Goal: Information Seeking & Learning: Learn about a topic

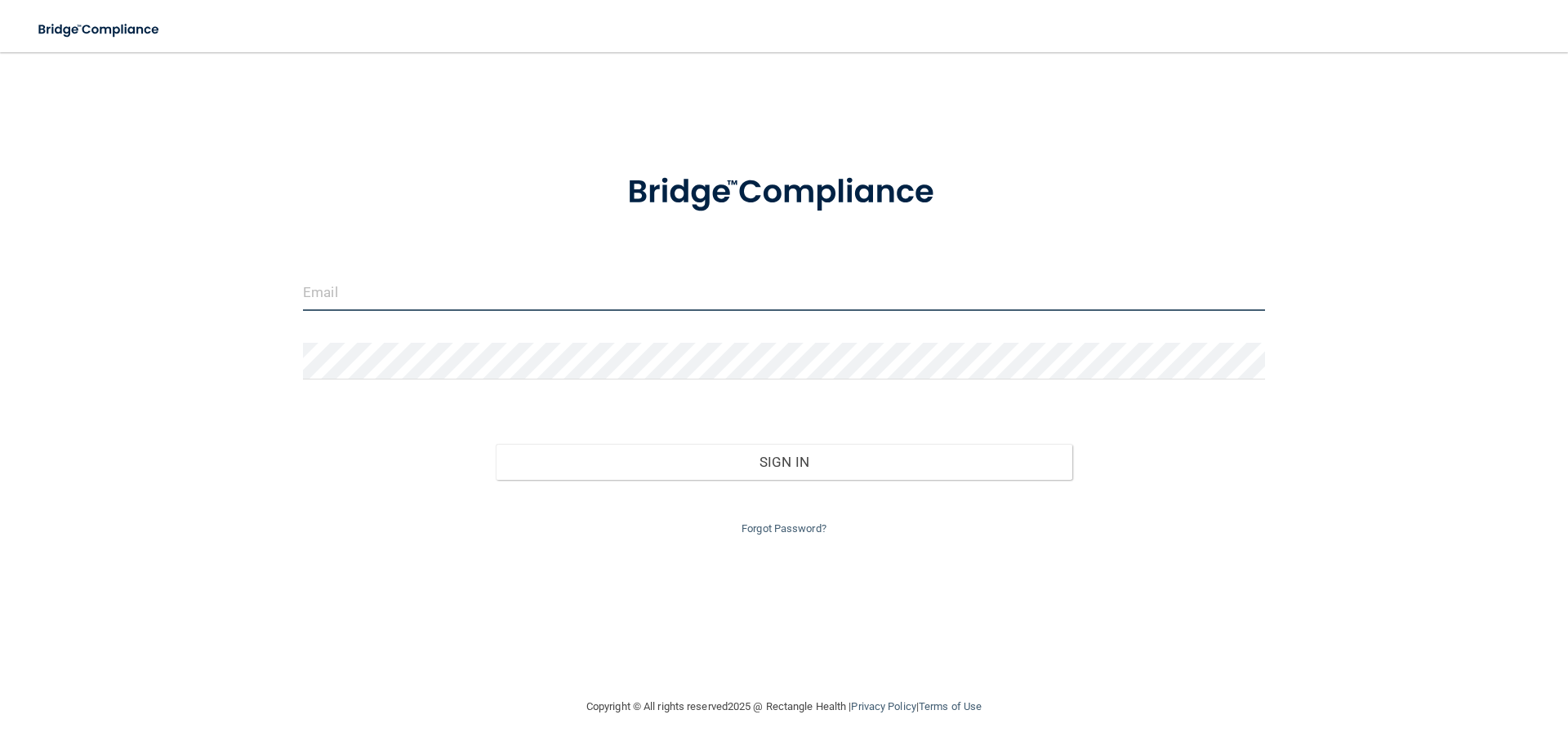
click at [578, 297] on input "email" at bounding box center [784, 293] width 962 height 37
click at [496, 444] on button "Sign In" at bounding box center [784, 461] width 577 height 36
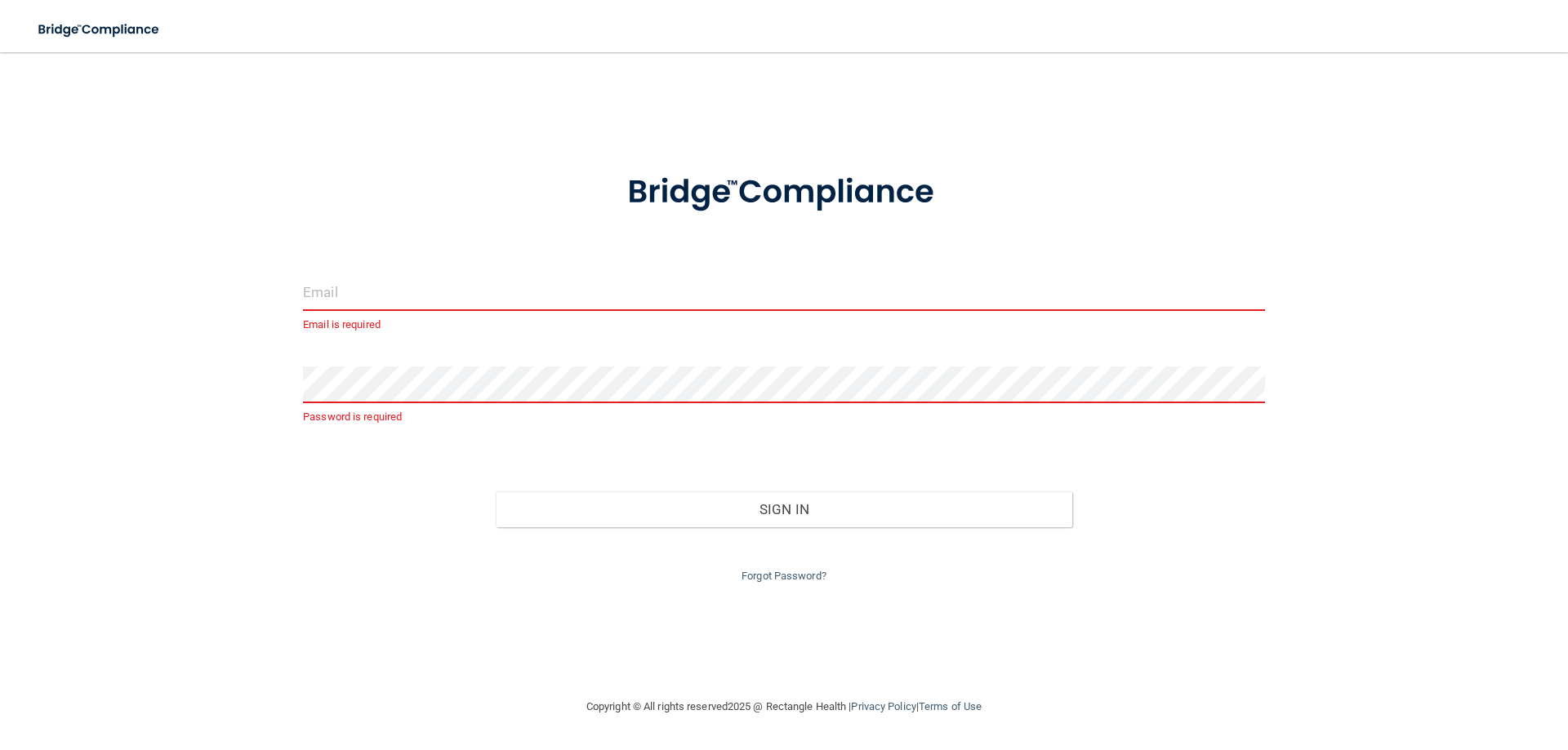
type input "[EMAIL_ADDRESS][DOMAIN_NAME]"
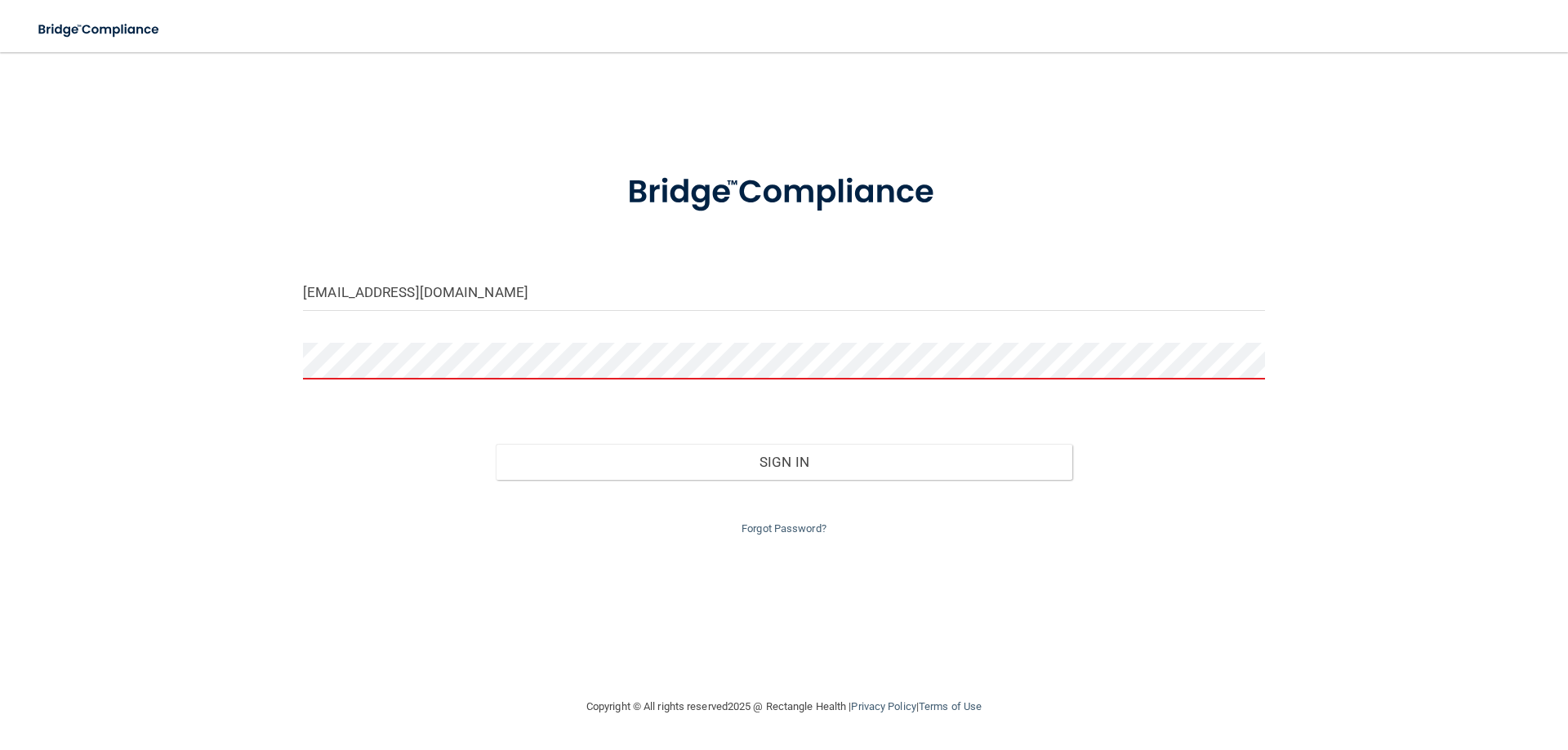
click at [496, 444] on button "Sign In" at bounding box center [784, 461] width 577 height 36
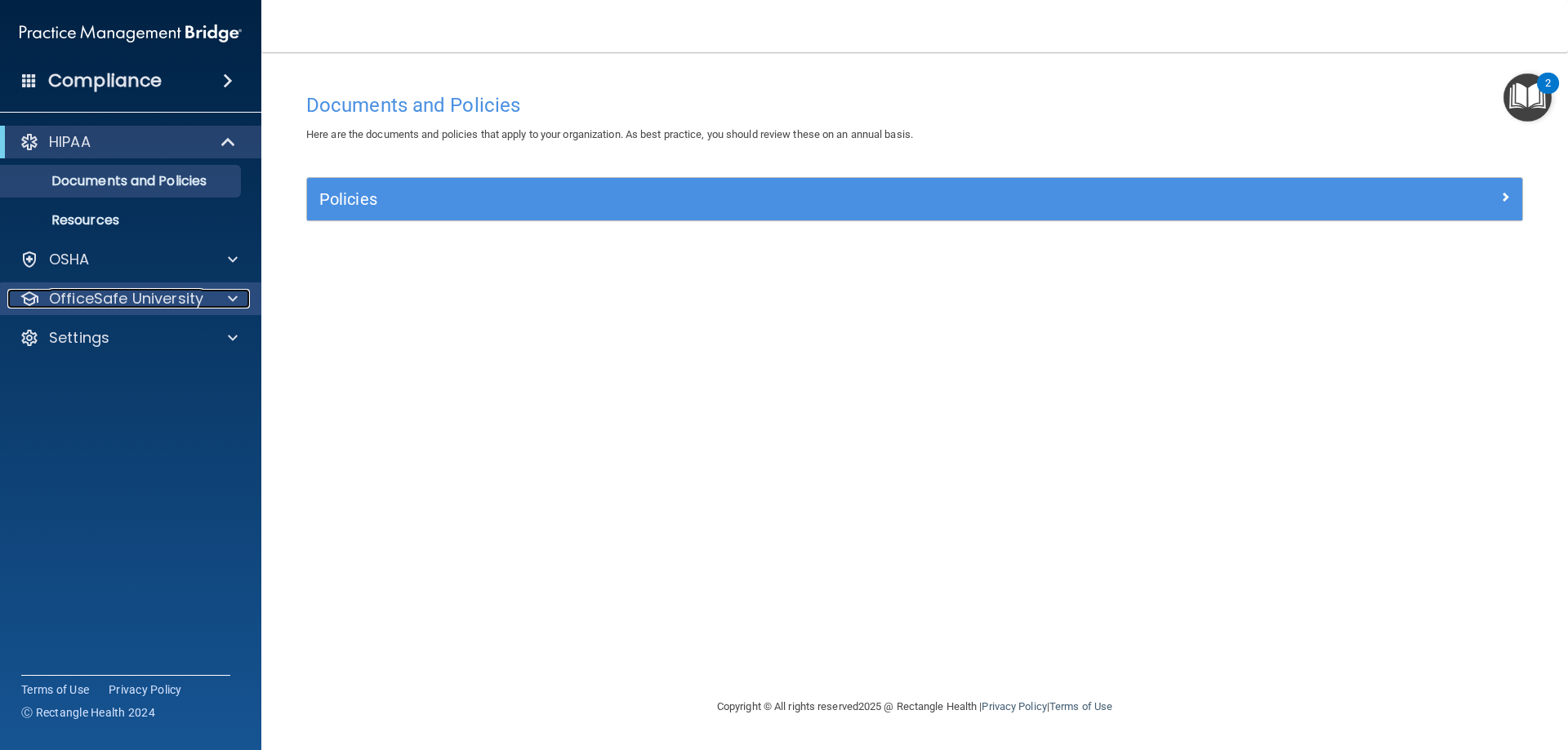
click at [178, 306] on p "OfficeSafe University" at bounding box center [126, 299] width 155 height 20
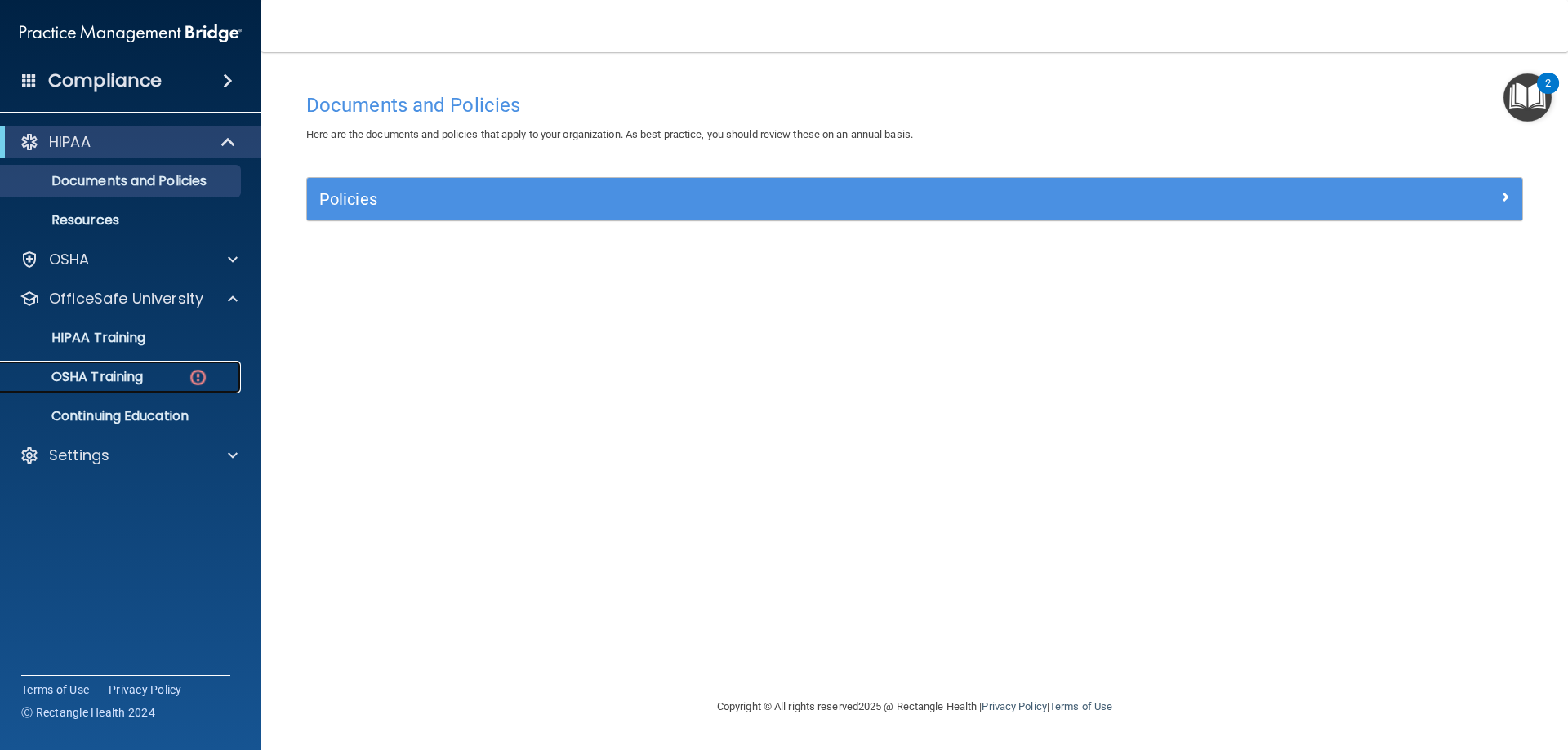
click at [103, 369] on p "OSHA Training" at bounding box center [77, 377] width 132 height 17
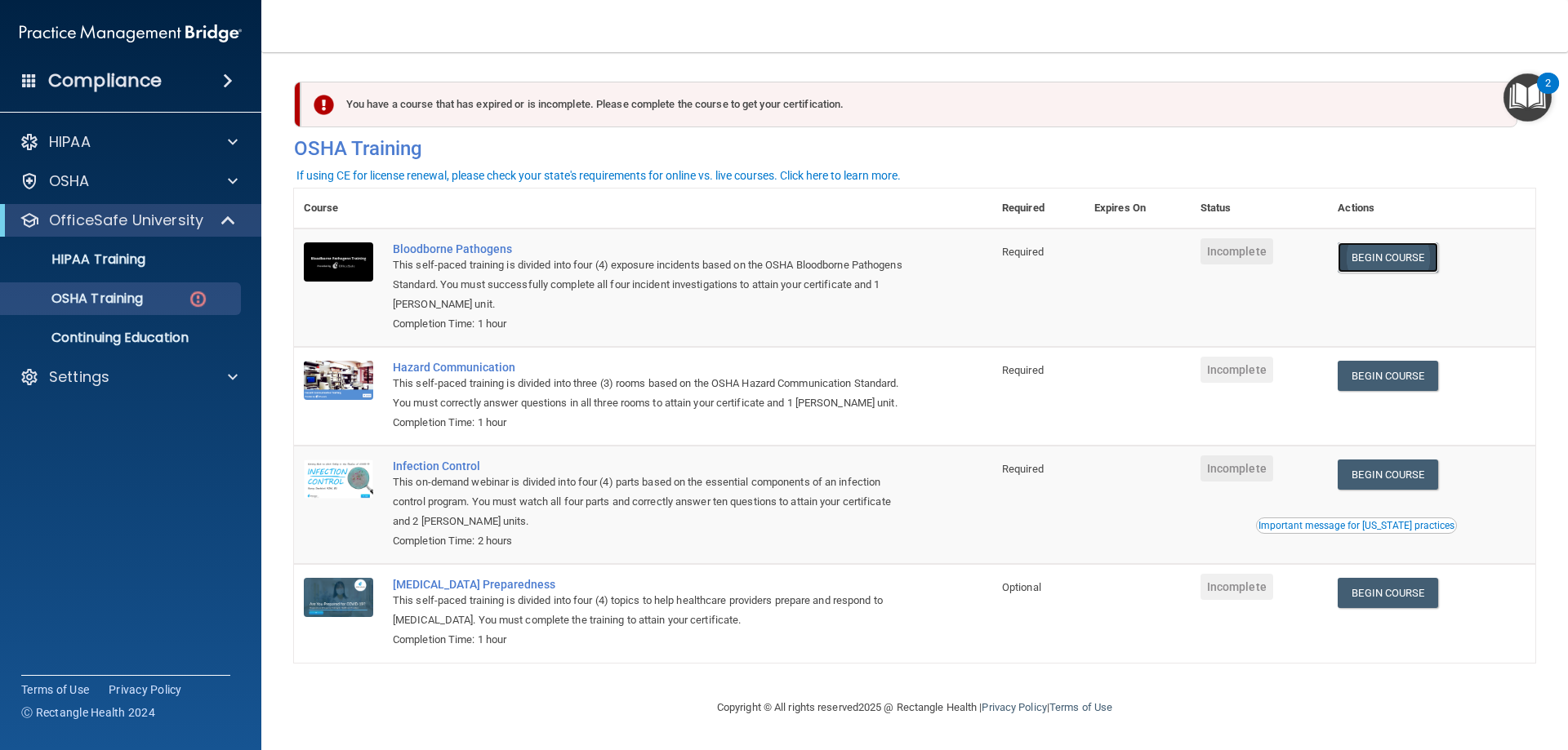
click at [1387, 257] on link "Begin Course" at bounding box center [1388, 258] width 100 height 30
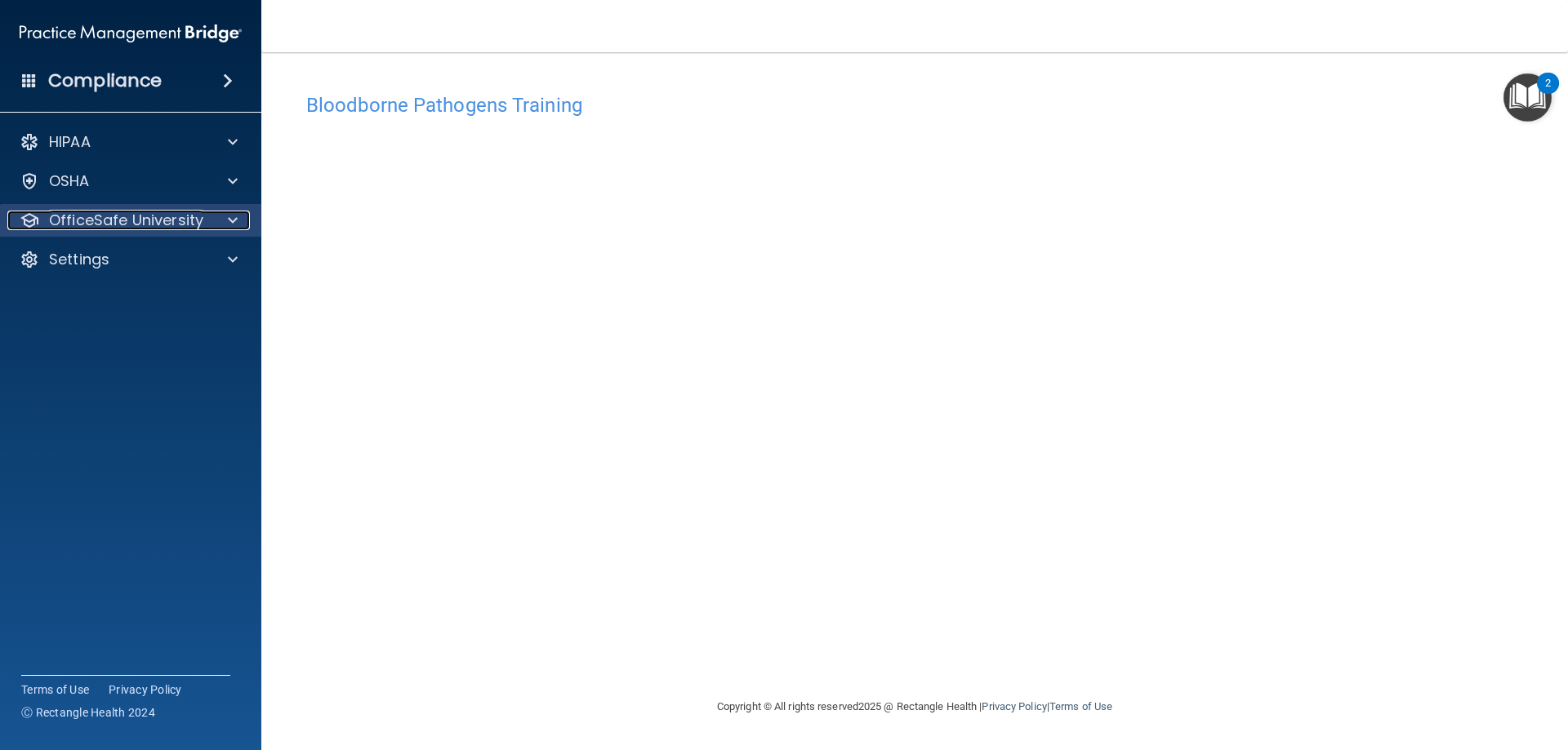
click at [134, 217] on p "OfficeSafe University" at bounding box center [126, 220] width 155 height 20
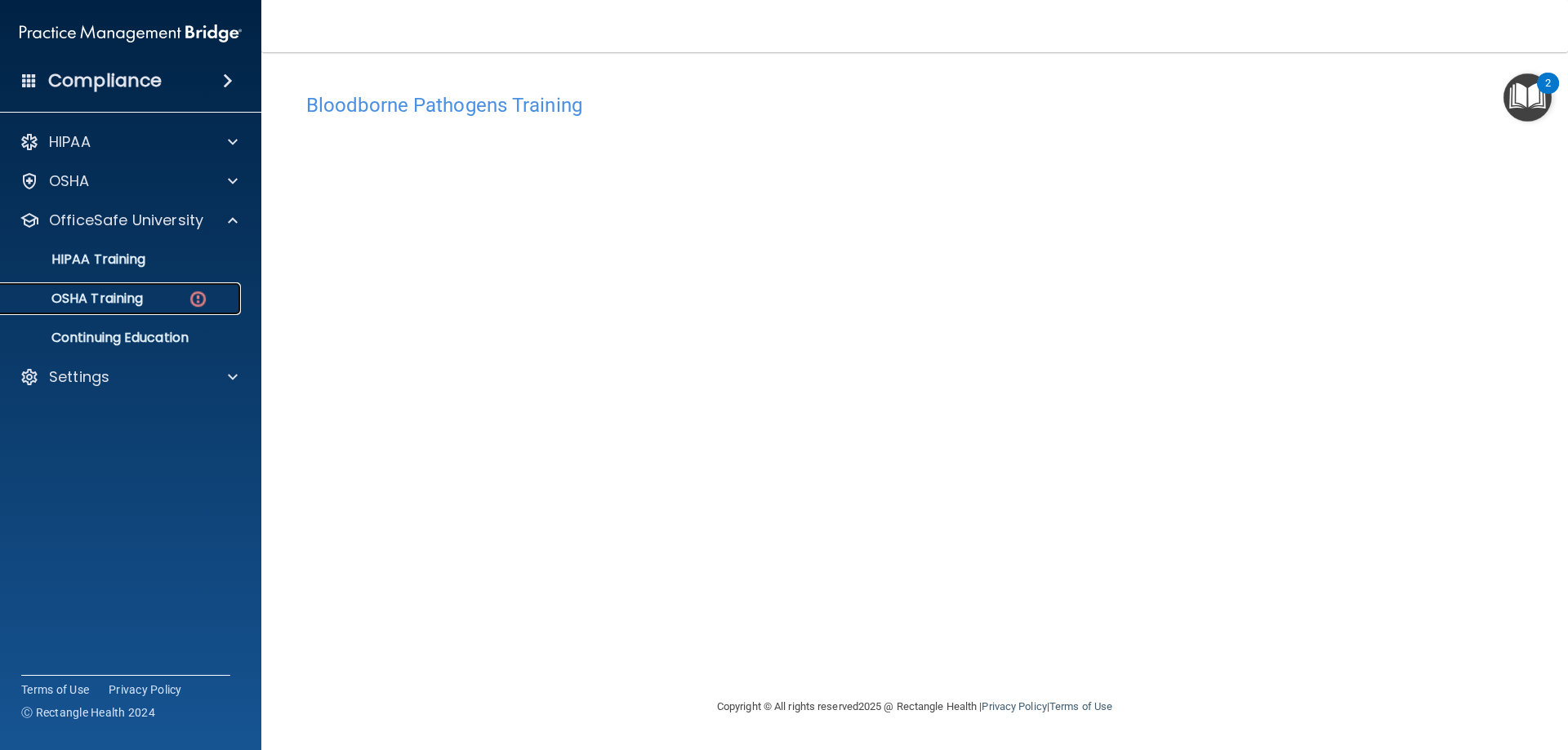
click at [129, 294] on p "OSHA Training" at bounding box center [77, 299] width 132 height 17
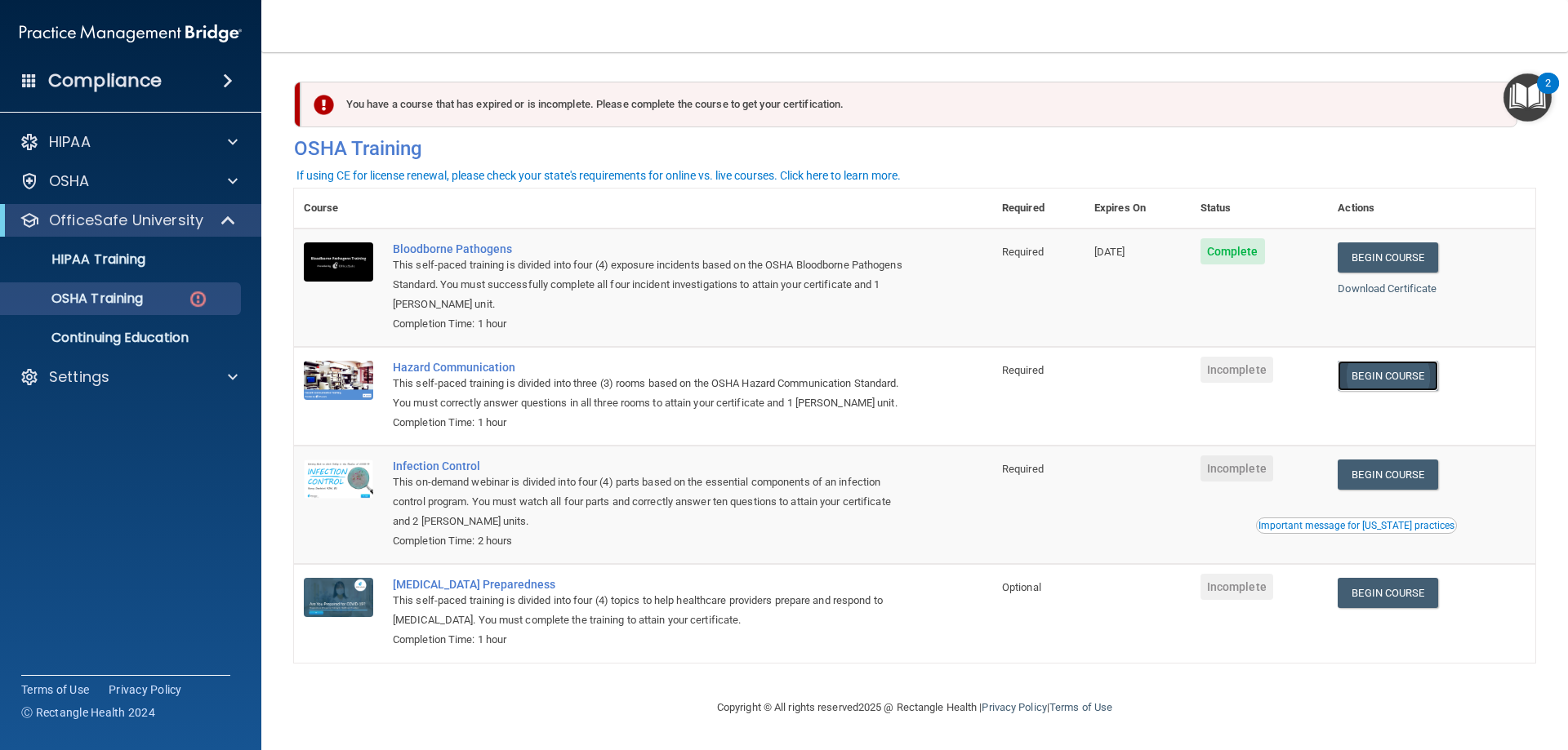
click at [1400, 378] on link "Begin Course" at bounding box center [1388, 376] width 100 height 30
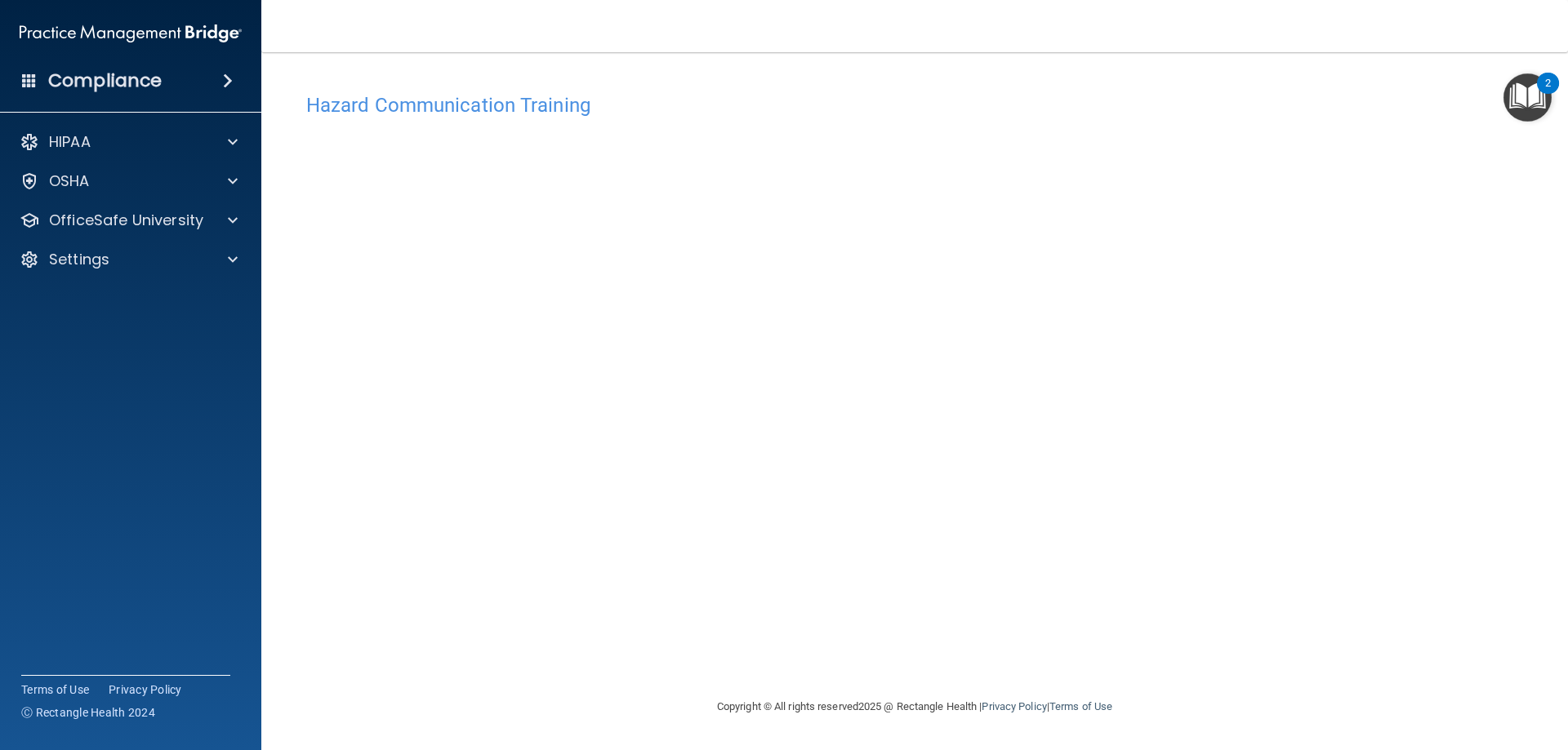
drag, startPoint x: 1140, startPoint y: 206, endPoint x: 1185, endPoint y: 138, distance: 81.5
click at [1185, 138] on div "Hazard Communication Training This course doesn’t expire until . Are you sure y…" at bounding box center [915, 391] width 1242 height 613
click at [185, 219] on p "OfficeSafe University" at bounding box center [126, 220] width 155 height 20
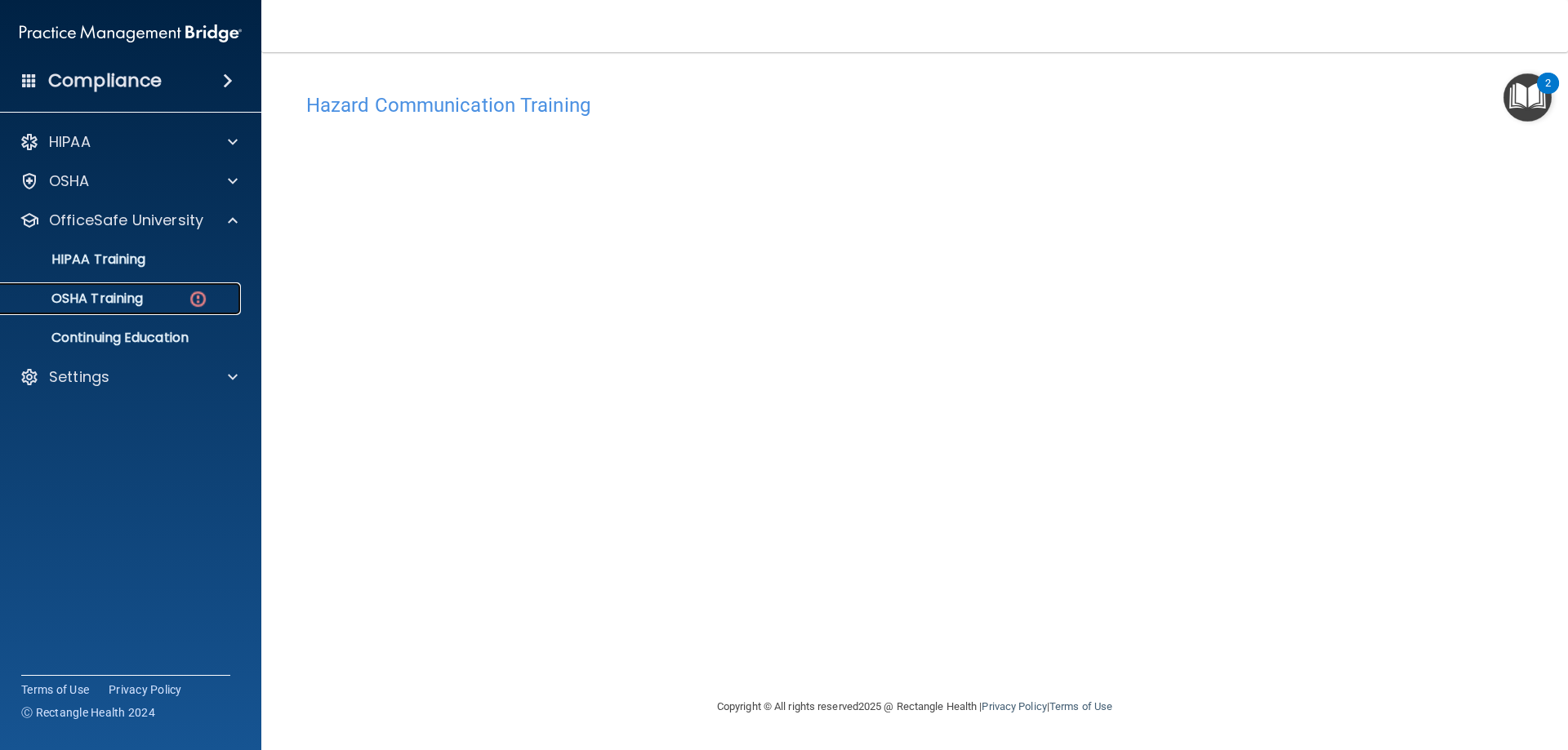
click at [134, 301] on p "OSHA Training" at bounding box center [77, 299] width 132 height 17
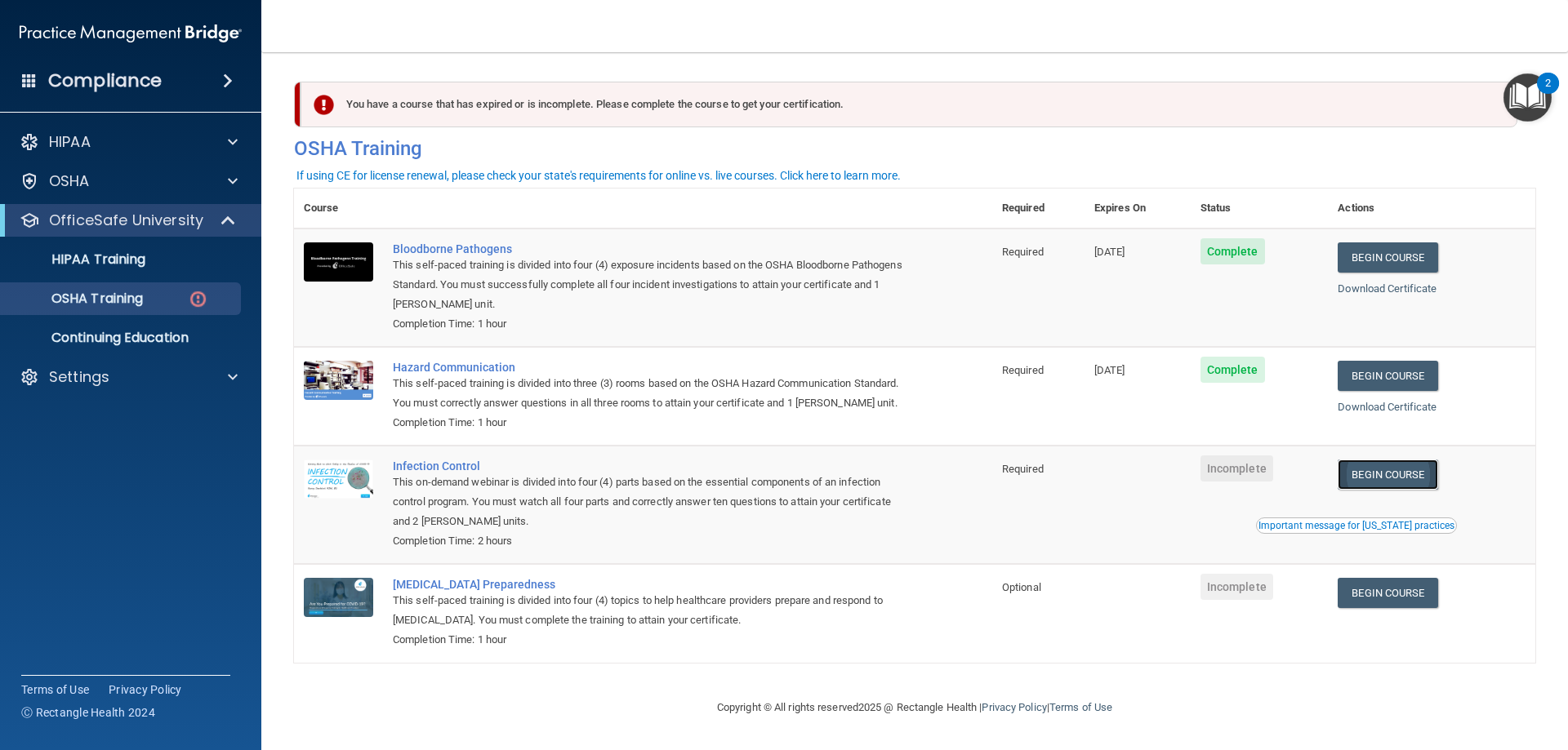
click at [1422, 490] on link "Begin Course" at bounding box center [1388, 475] width 100 height 30
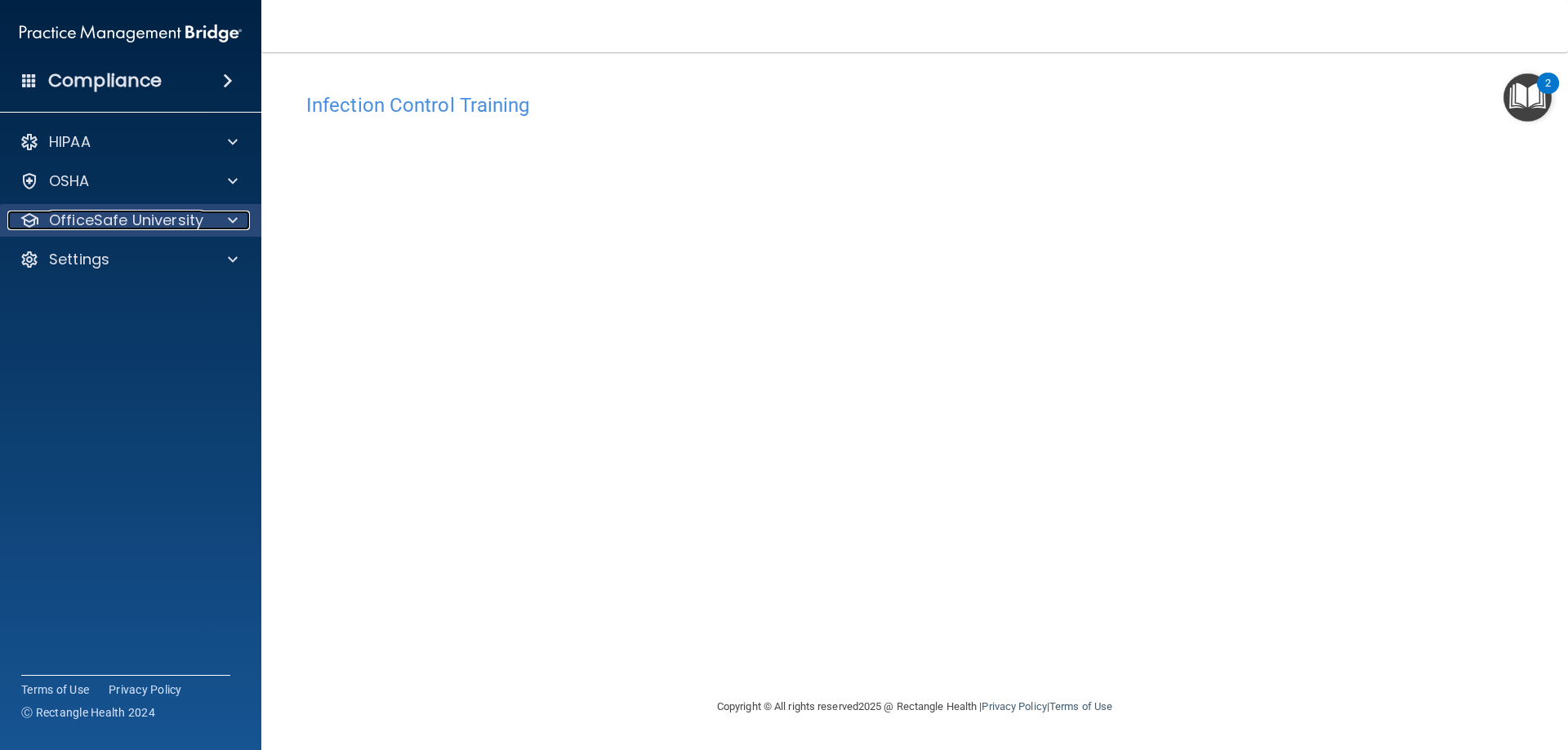
click at [164, 226] on p "OfficeSafe University" at bounding box center [126, 220] width 155 height 20
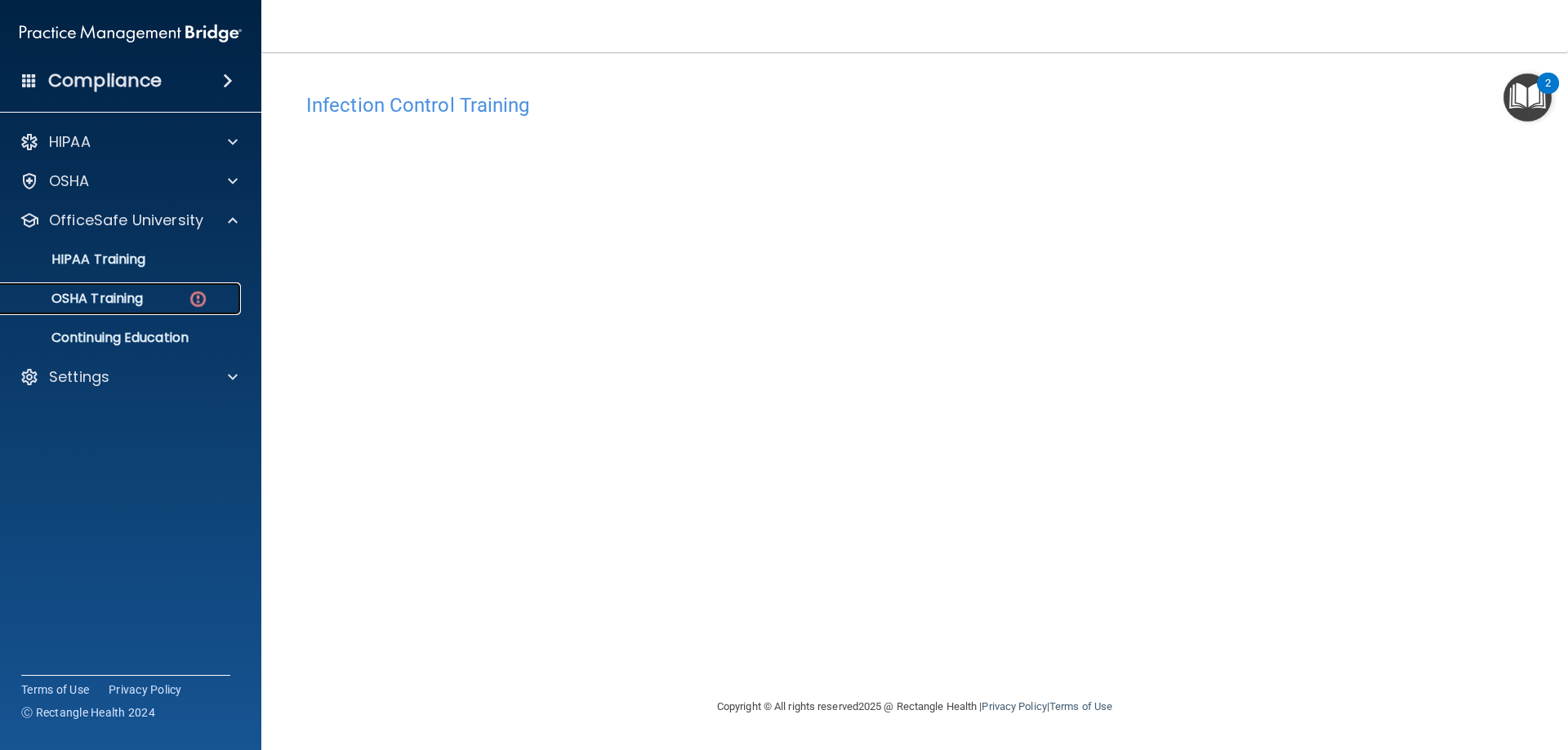
click at [127, 295] on p "OSHA Training" at bounding box center [77, 299] width 132 height 17
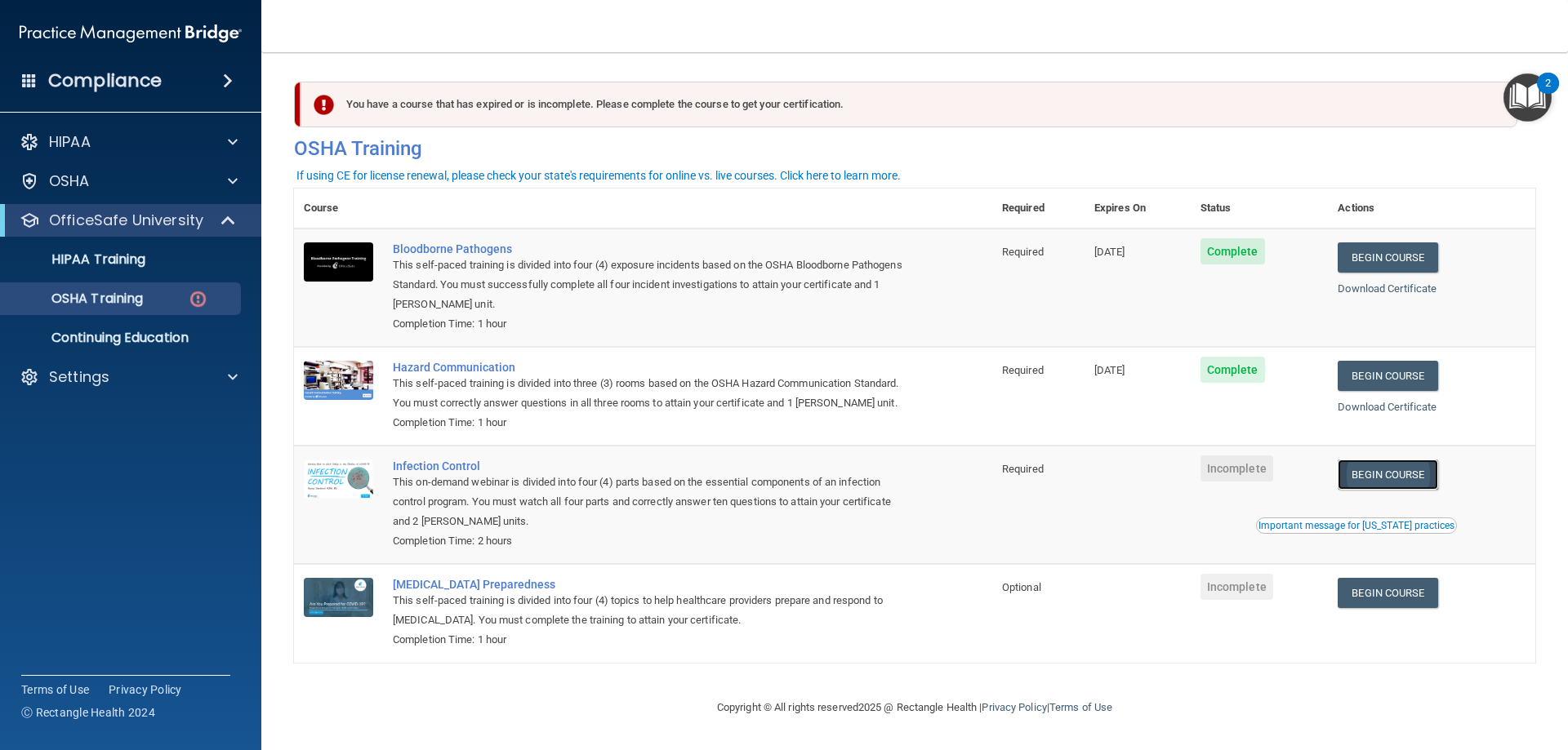
click at [1389, 490] on link "Begin Course" at bounding box center [1388, 475] width 100 height 30
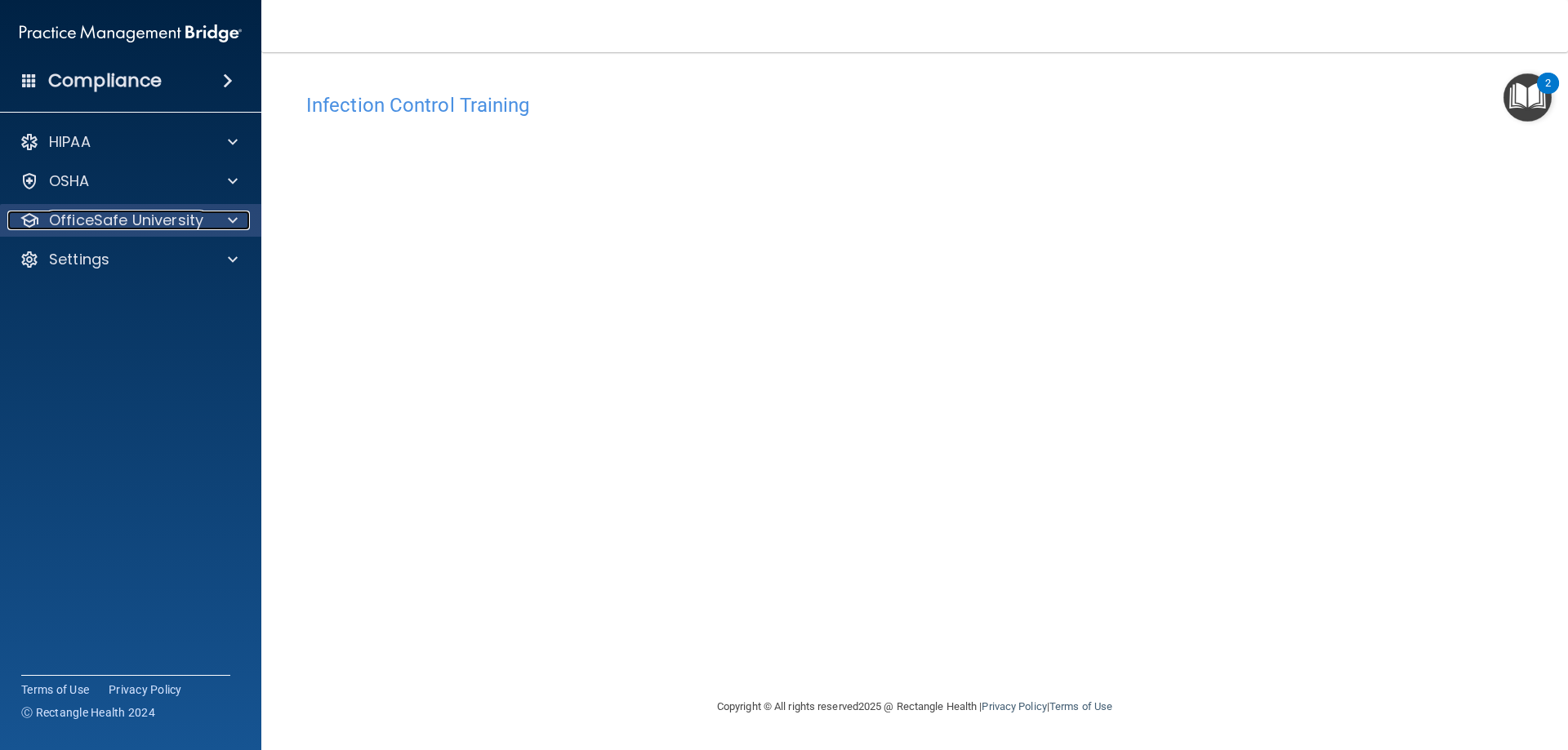
click at [173, 228] on p "OfficeSafe University" at bounding box center [126, 220] width 155 height 20
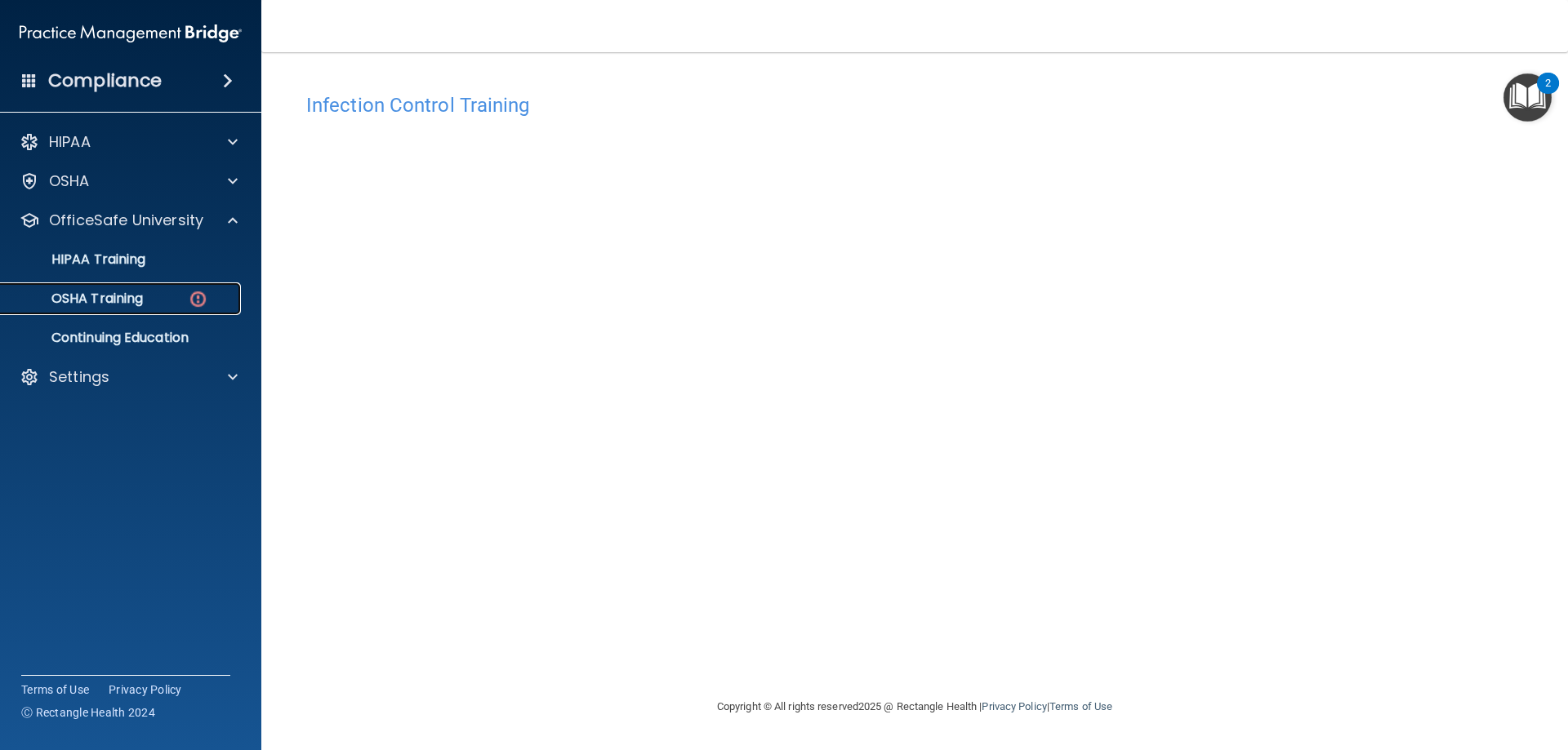
click at [131, 304] on p "OSHA Training" at bounding box center [77, 299] width 132 height 17
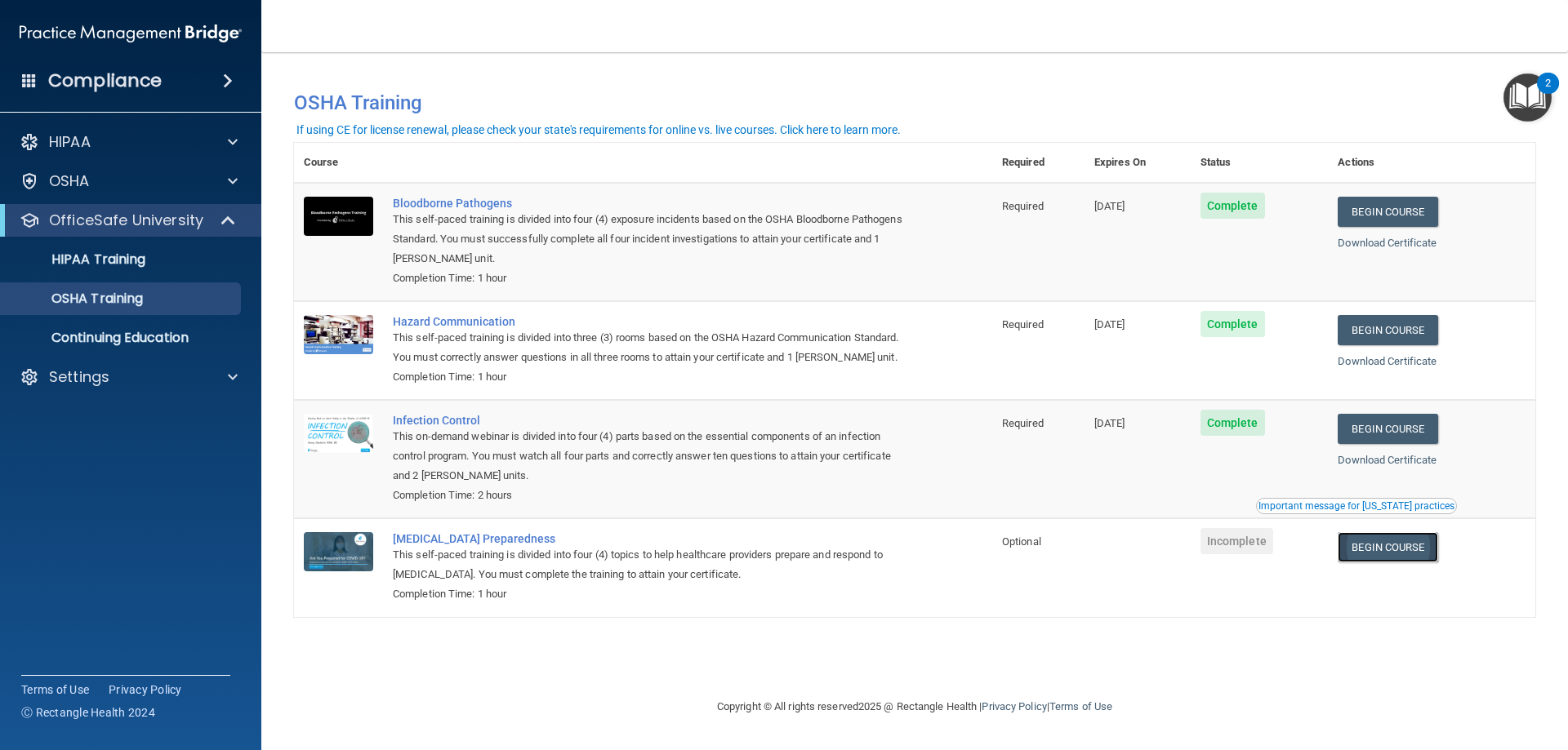
click at [1412, 551] on link "Begin Course" at bounding box center [1388, 547] width 100 height 30
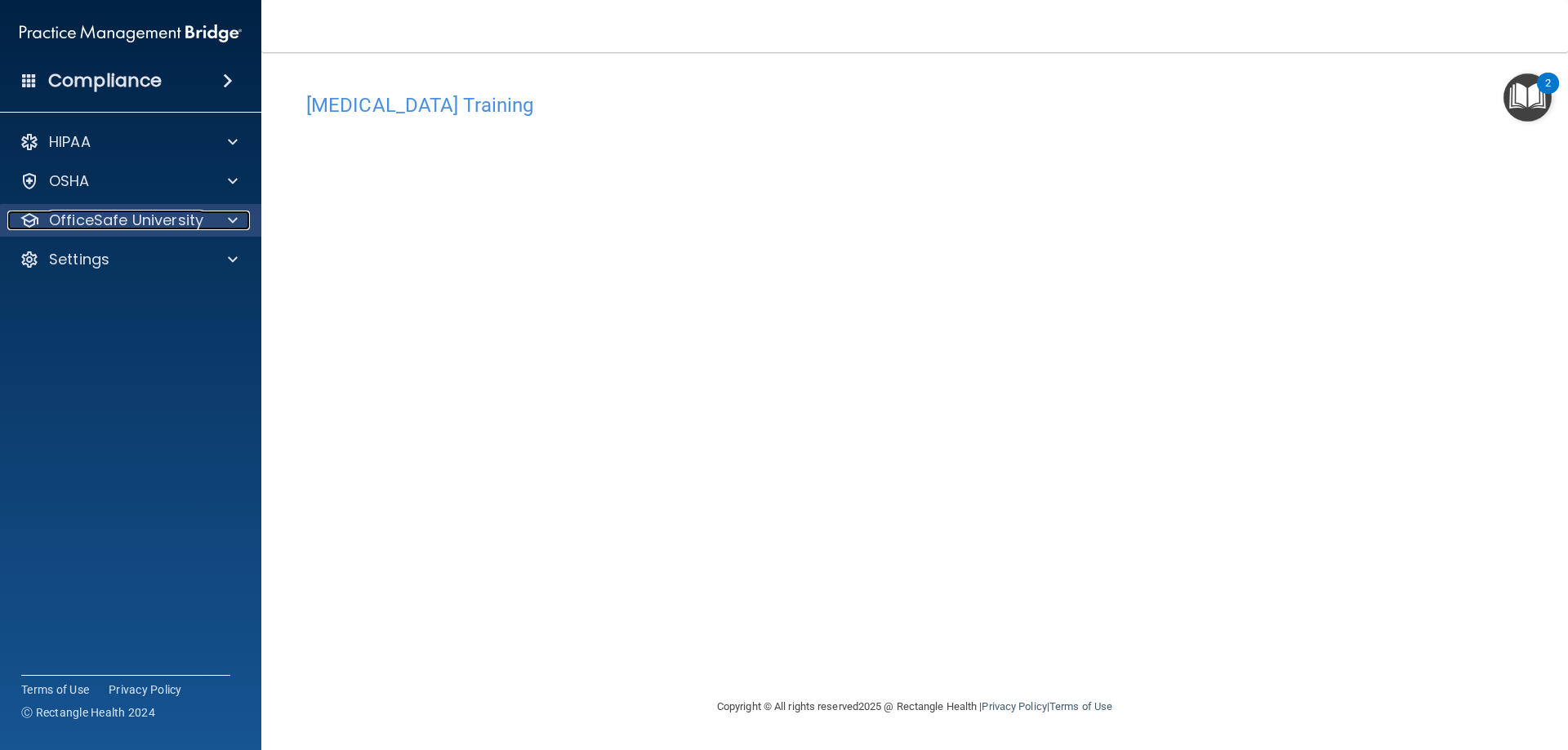
click at [139, 225] on p "OfficeSafe University" at bounding box center [126, 220] width 155 height 20
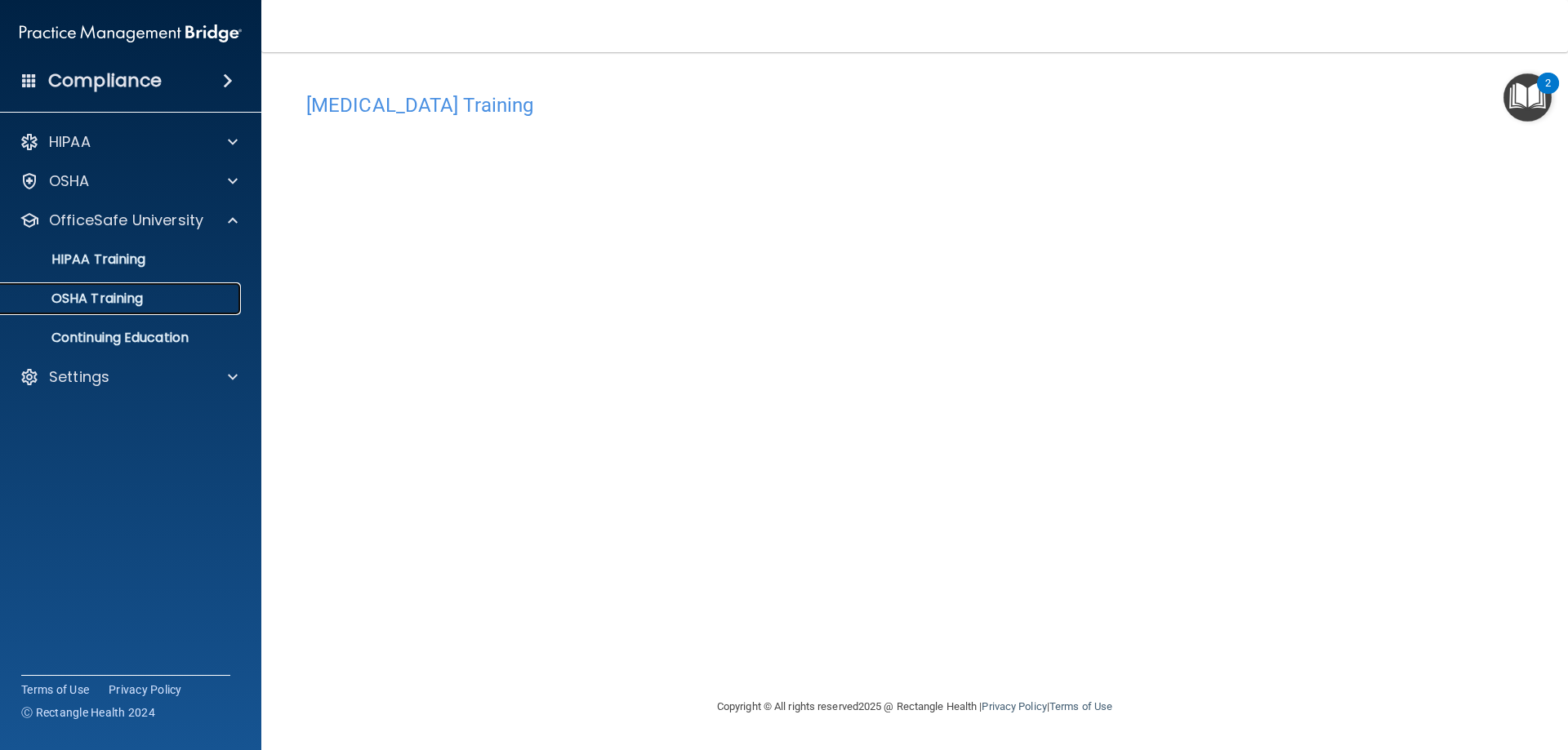
click at [127, 309] on link "OSHA Training" at bounding box center [111, 299] width 257 height 32
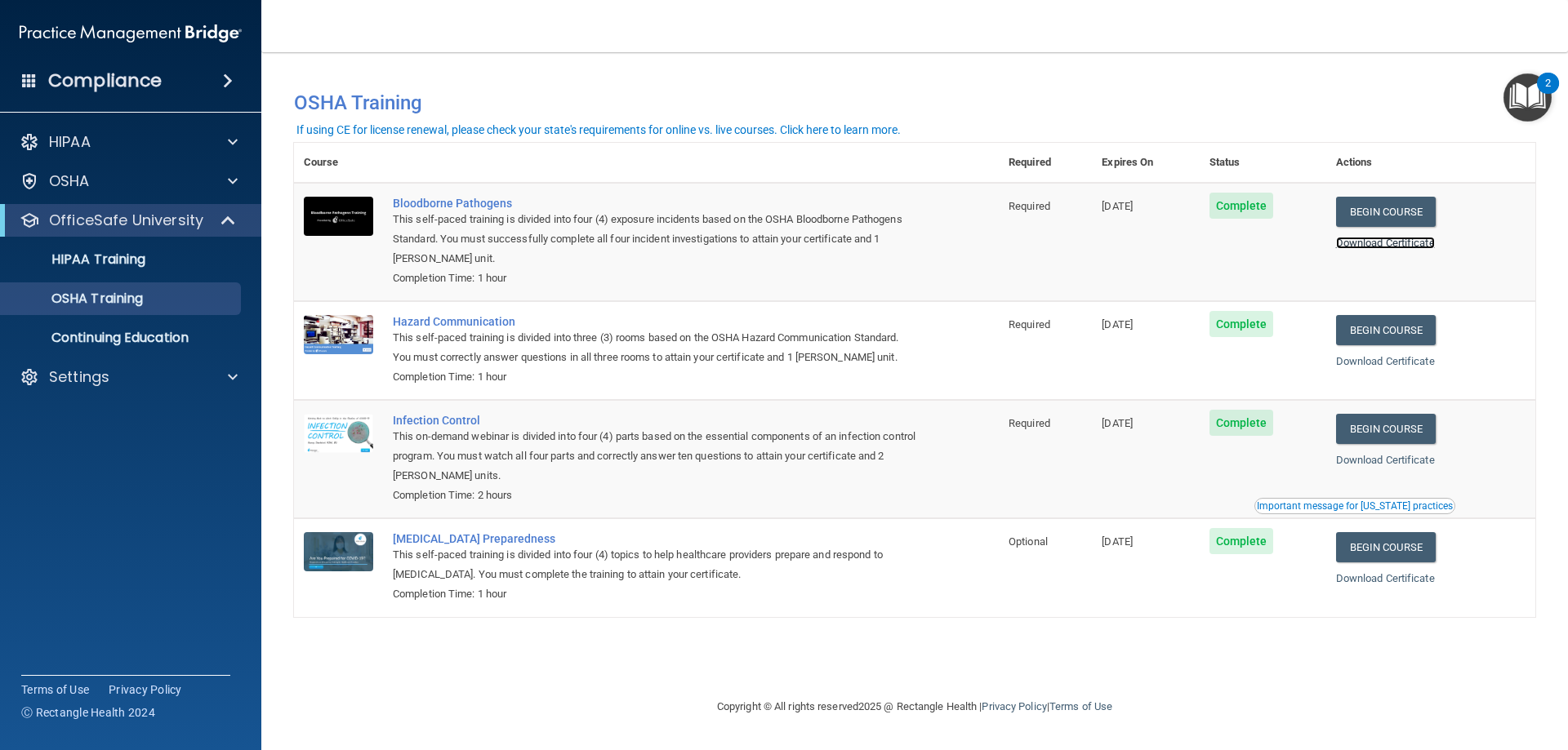
click at [1413, 240] on link "Download Certificate" at bounding box center [1386, 243] width 99 height 12
click at [1380, 365] on link "Download Certificate" at bounding box center [1386, 361] width 99 height 12
click at [1385, 464] on link "Download Certificate" at bounding box center [1386, 460] width 99 height 12
click at [1388, 575] on link "Download Certificate" at bounding box center [1386, 578] width 99 height 12
